Goal: Ask a question: Seek information or help from site administrators or community

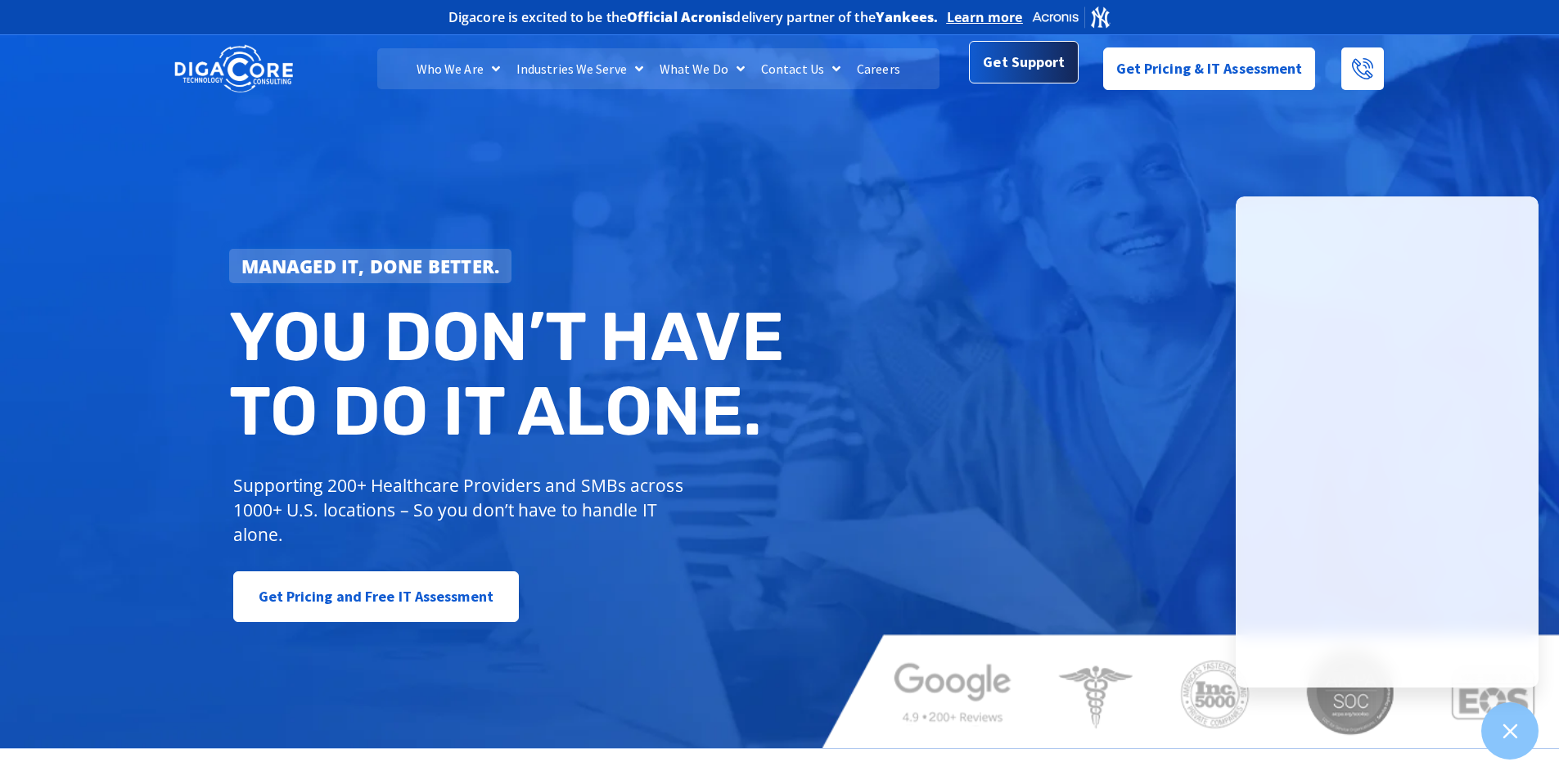
click at [1037, 65] on span "Get Support" at bounding box center [1024, 62] width 82 height 33
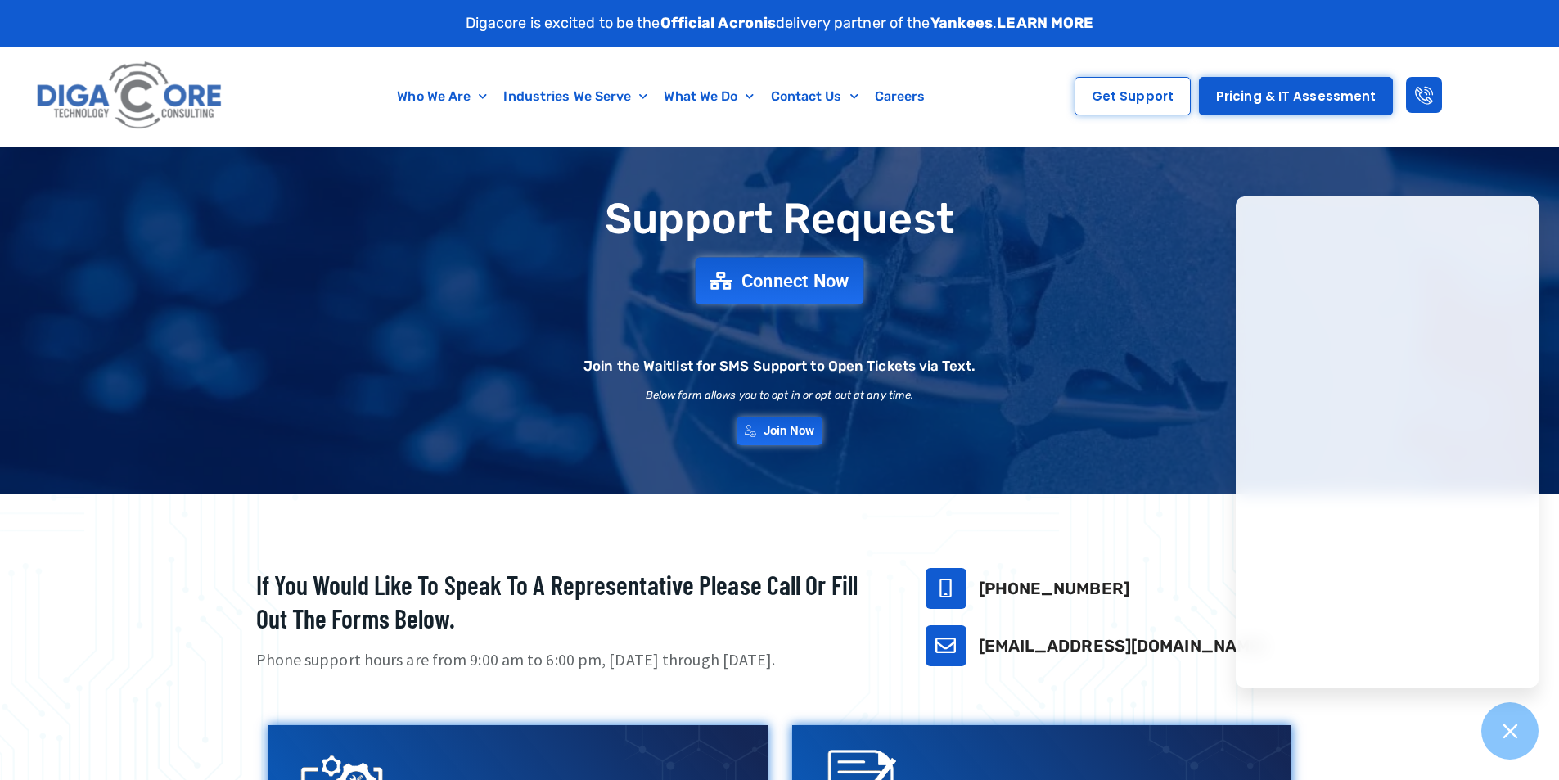
click at [768, 283] on span "Connect Now" at bounding box center [795, 281] width 108 height 18
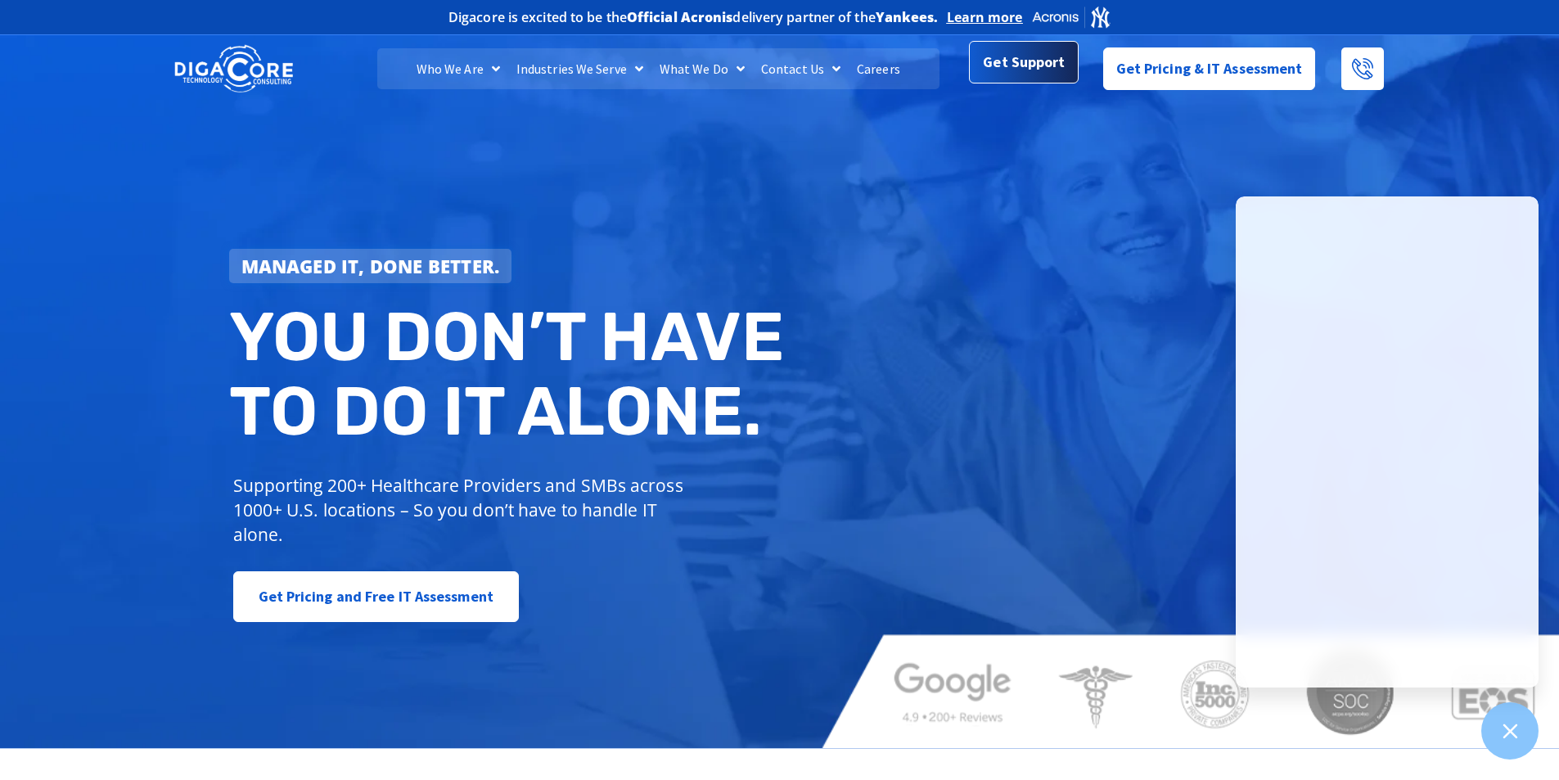
click at [1014, 65] on span "Get Support" at bounding box center [1024, 62] width 82 height 33
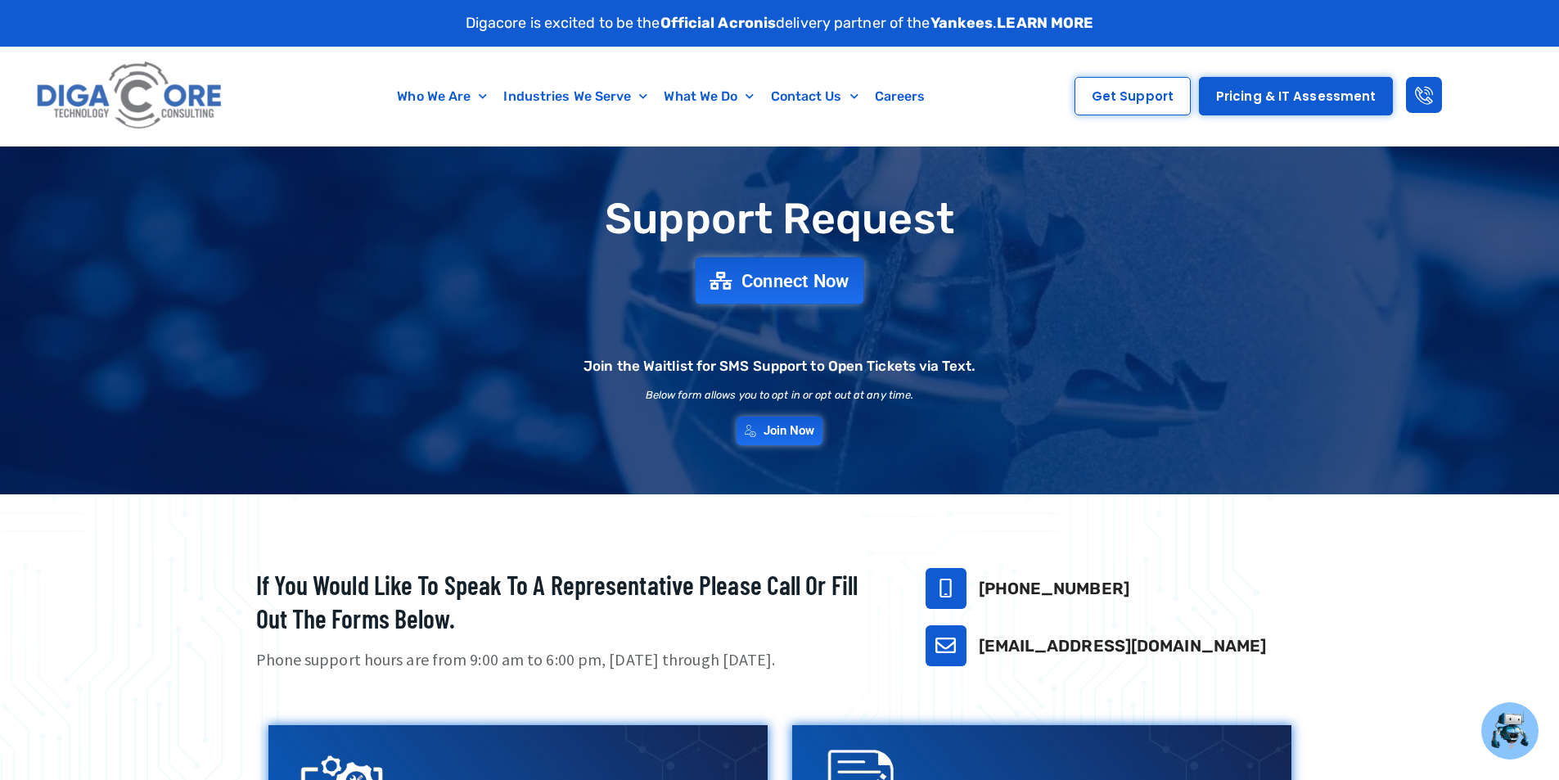
click at [775, 280] on span "Connect Now" at bounding box center [795, 281] width 108 height 18
